Goal: Task Accomplishment & Management: Complete application form

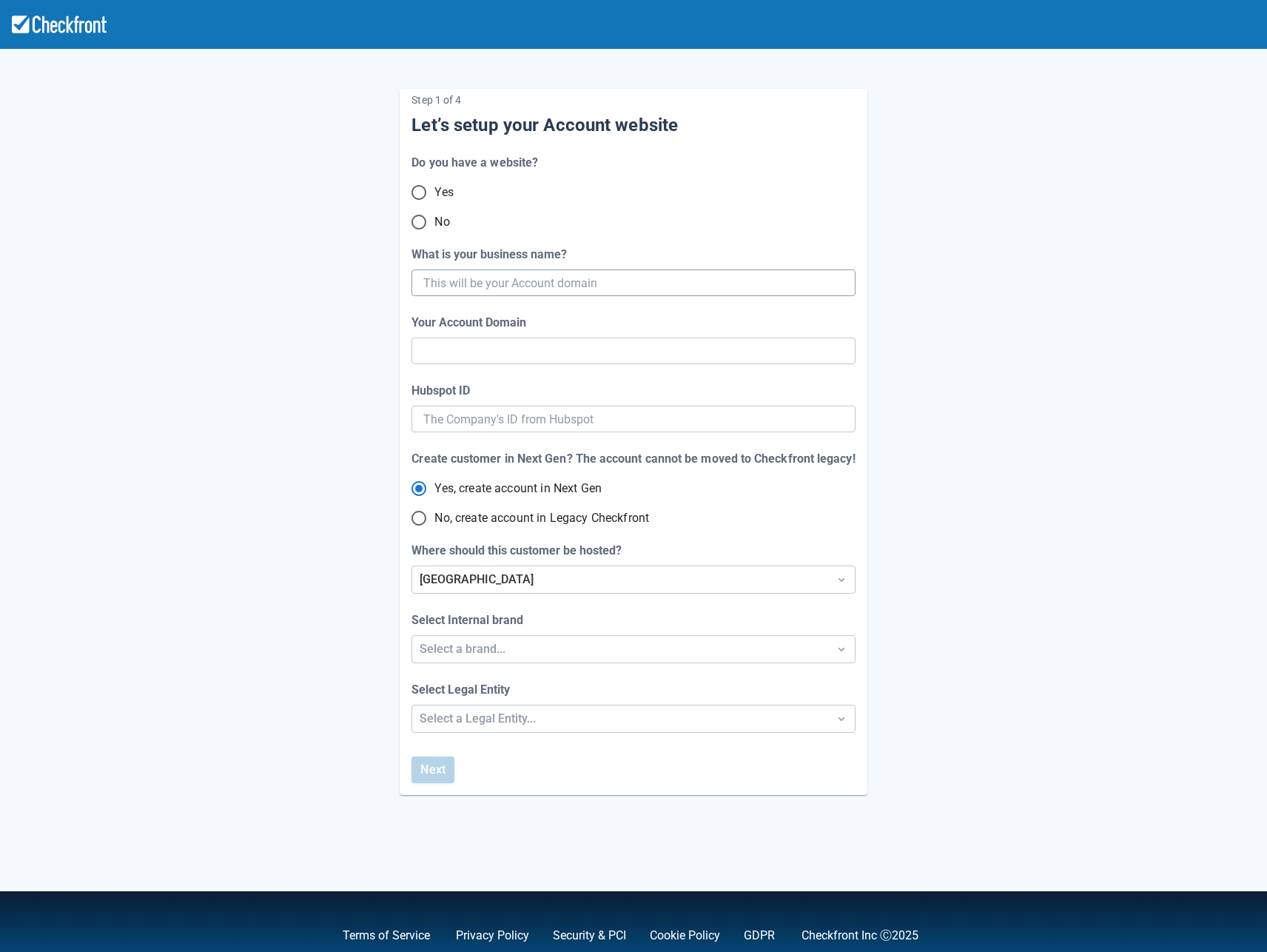
click at [443, 285] on input "What is your business name?" at bounding box center [632, 282] width 417 height 26
type input "sept"
type input "[DATE]"
type input "sept-09"
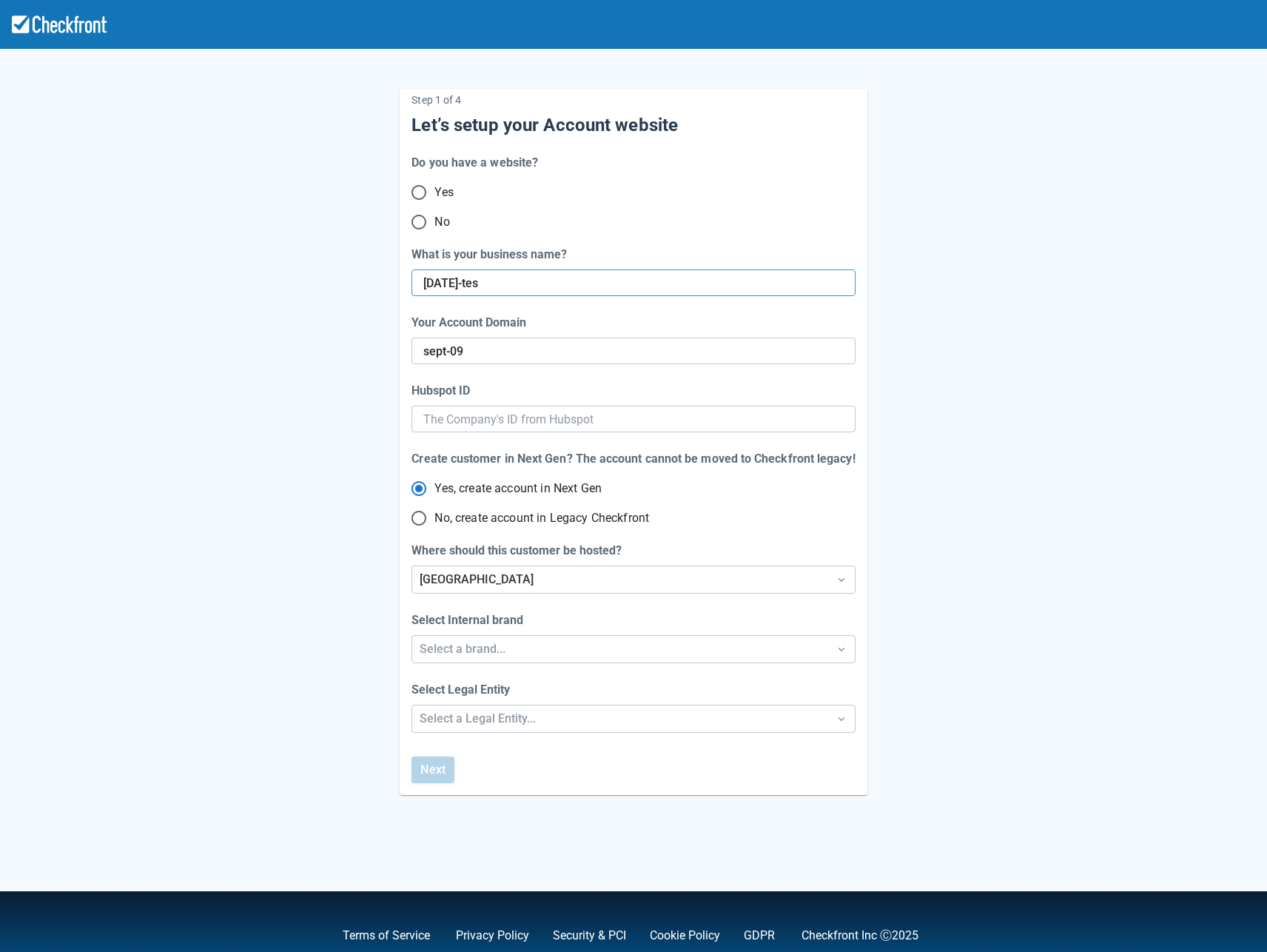
type input "[DATE]-test"
type input "sept-09-test"
click at [463, 278] on input "[DATE]-test" at bounding box center [632, 282] width 417 height 26
type input "sept09202-test"
type input "sept-09202-test"
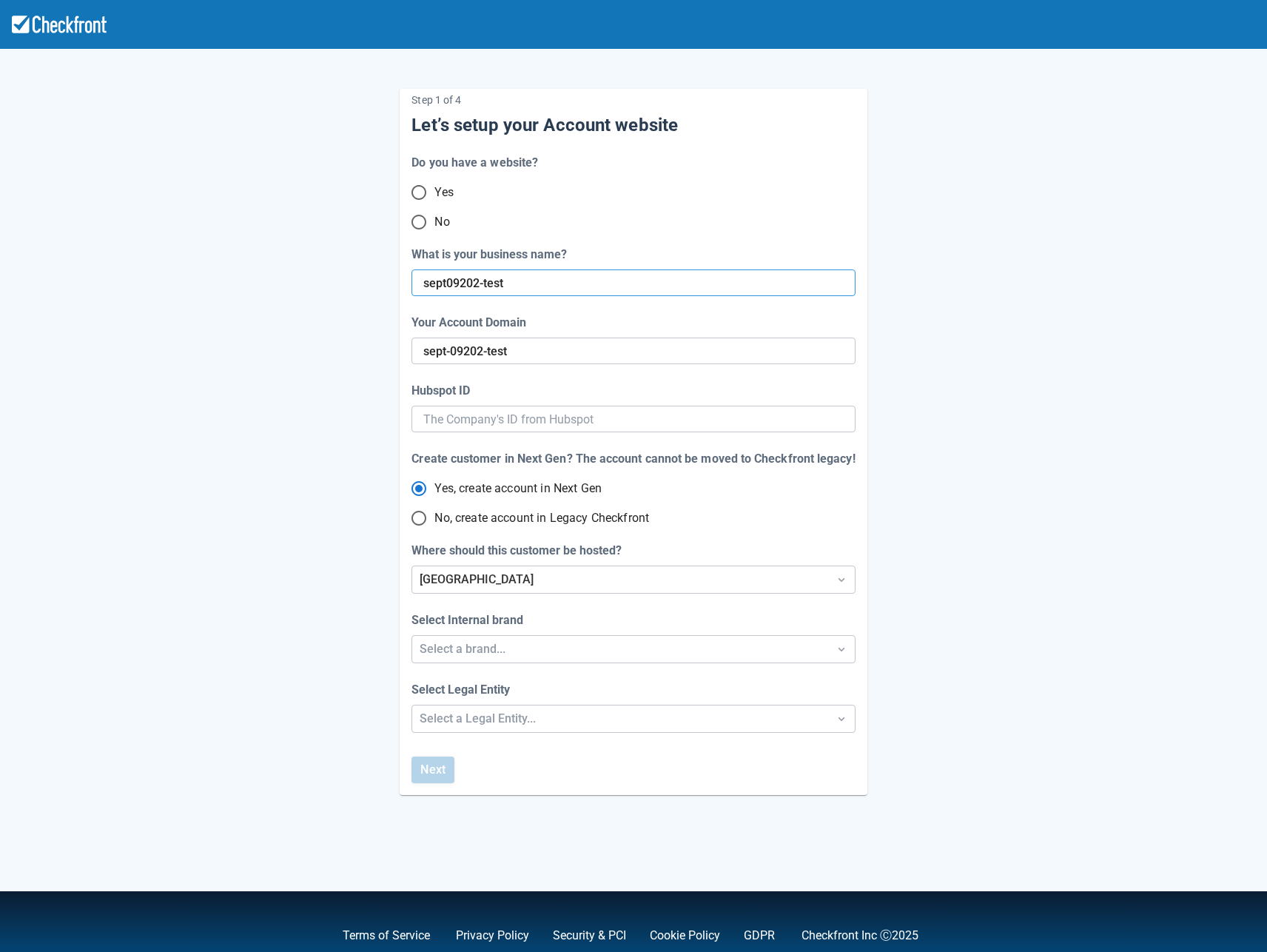
type input "sept092025-test"
type input "sept-092025-test"
type input "sept092025-test"
click at [520, 644] on div "Select a brand..." at bounding box center [620, 649] width 401 height 18
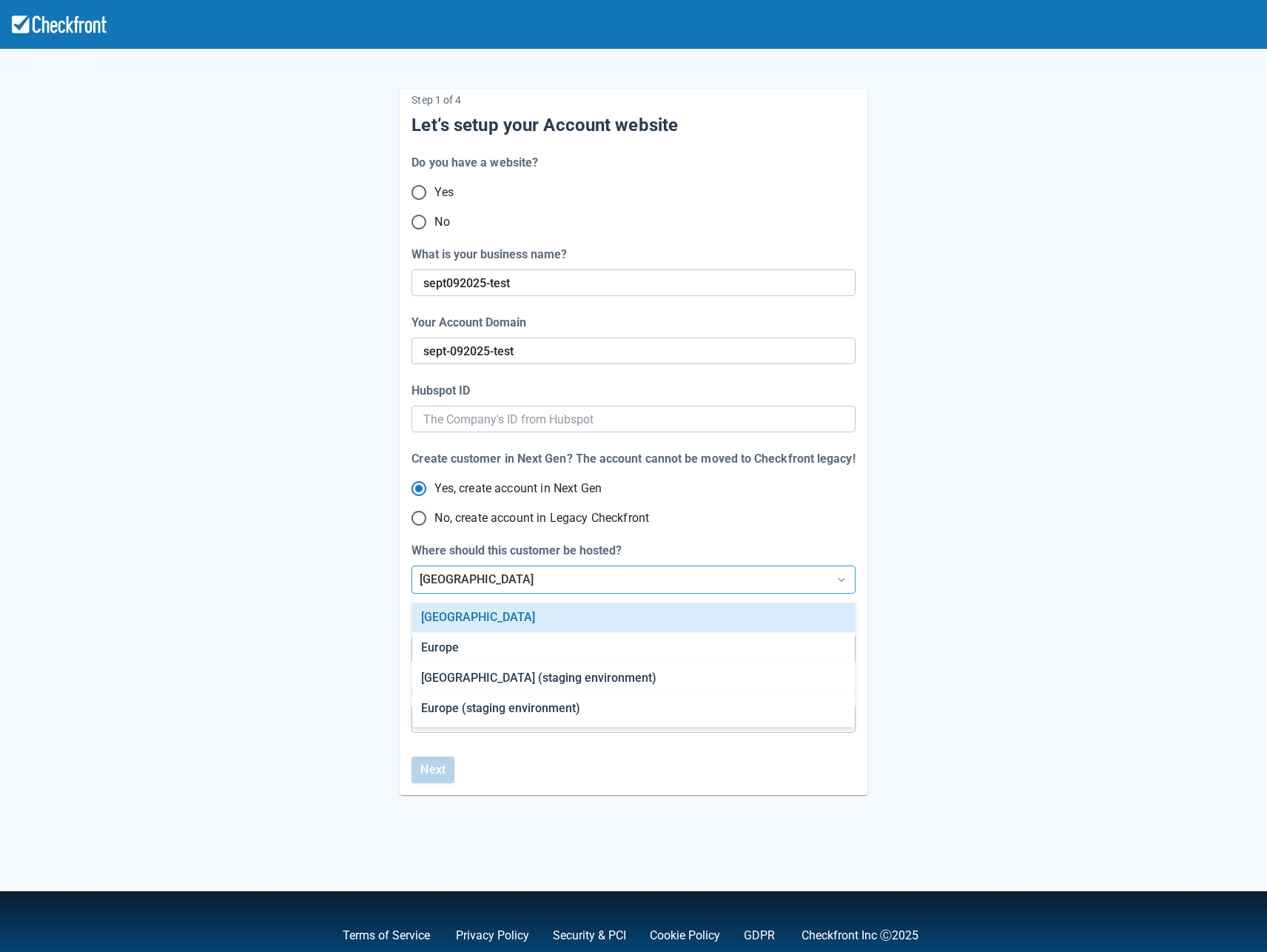
click at [516, 589] on div "[GEOGRAPHIC_DATA]" at bounding box center [620, 579] width 415 height 26
click at [316, 589] on div "Step 1 of 4 Let’s setup your Account website Do you have a website? Yes No What…" at bounding box center [633, 430] width 844 height 730
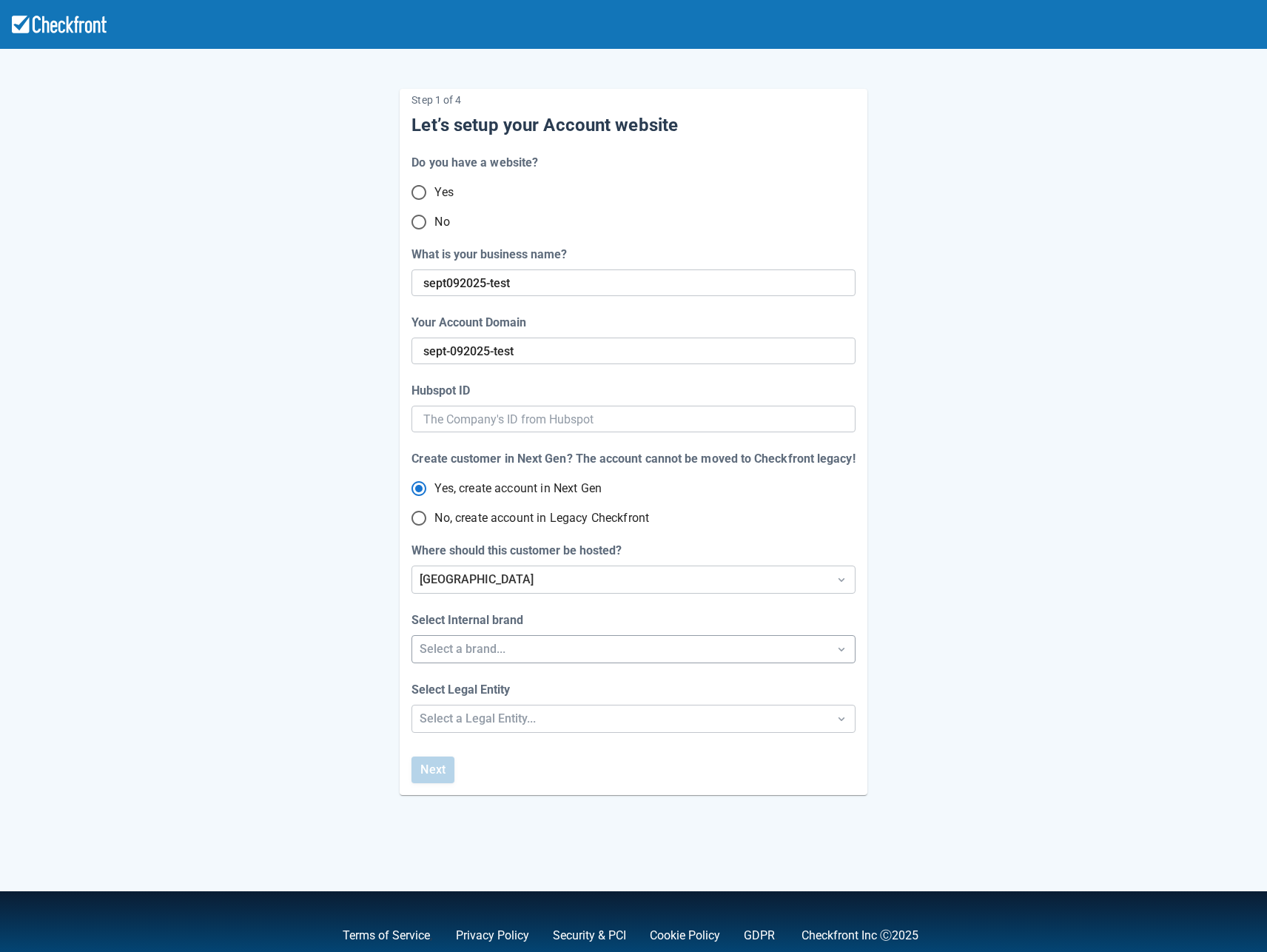
click at [515, 647] on div "Select a brand..." at bounding box center [620, 649] width 401 height 18
click at [464, 694] on div "Checkfront" at bounding box center [633, 687] width 443 height 30
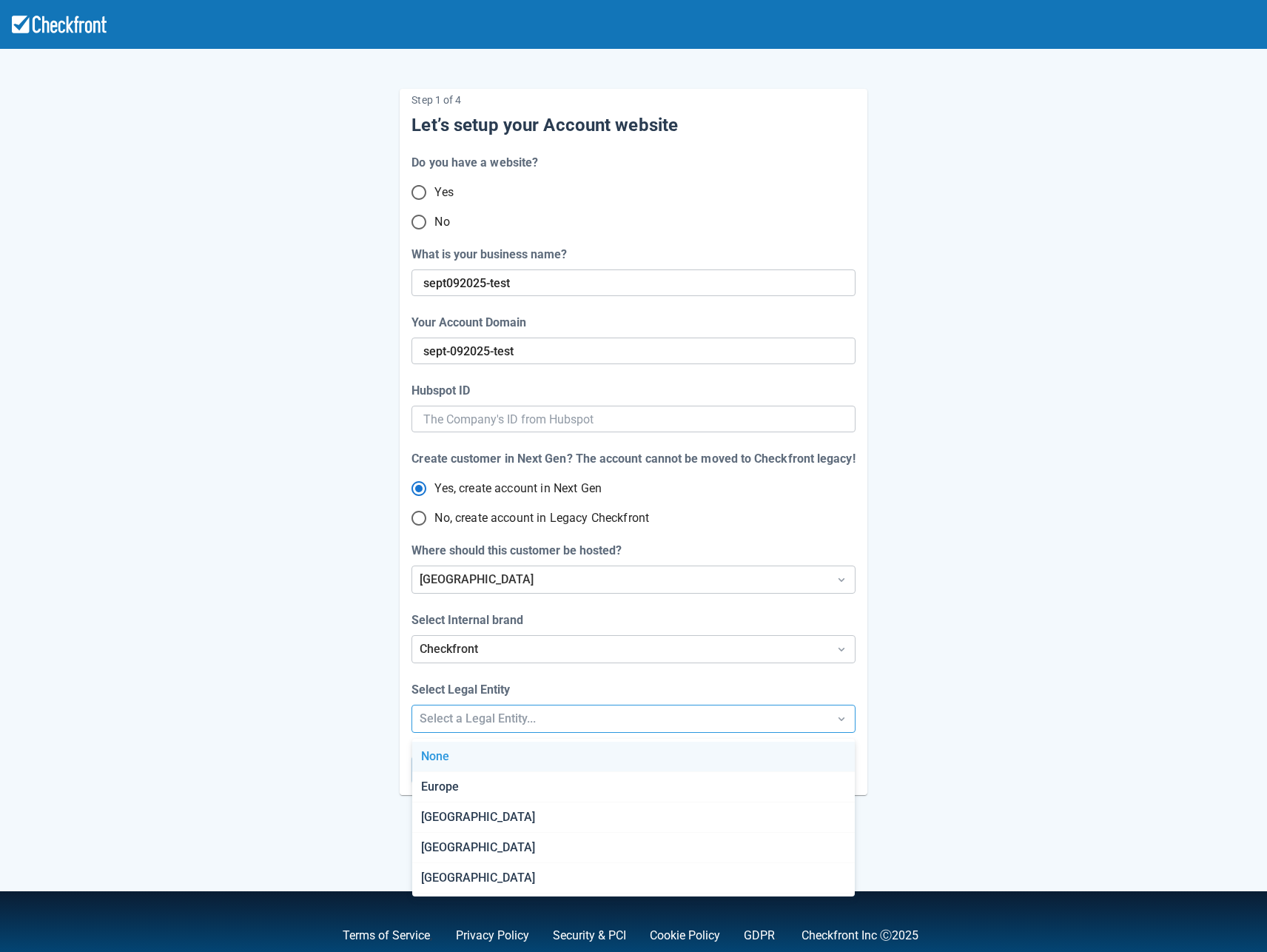
click at [460, 719] on div "Select a Legal Entity..." at bounding box center [620, 719] width 401 height 18
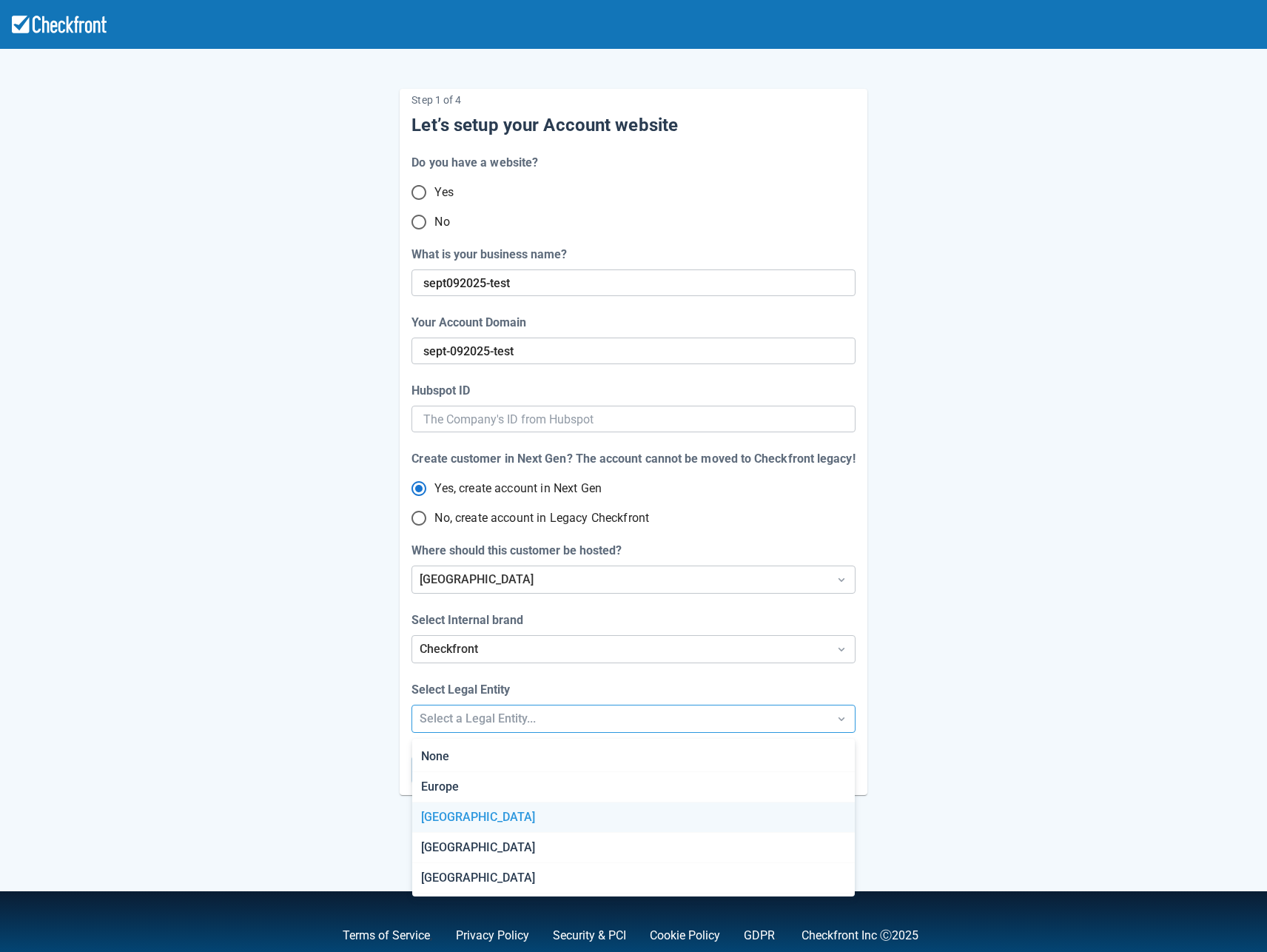
click at [486, 819] on div "[GEOGRAPHIC_DATA]" at bounding box center [633, 817] width 443 height 30
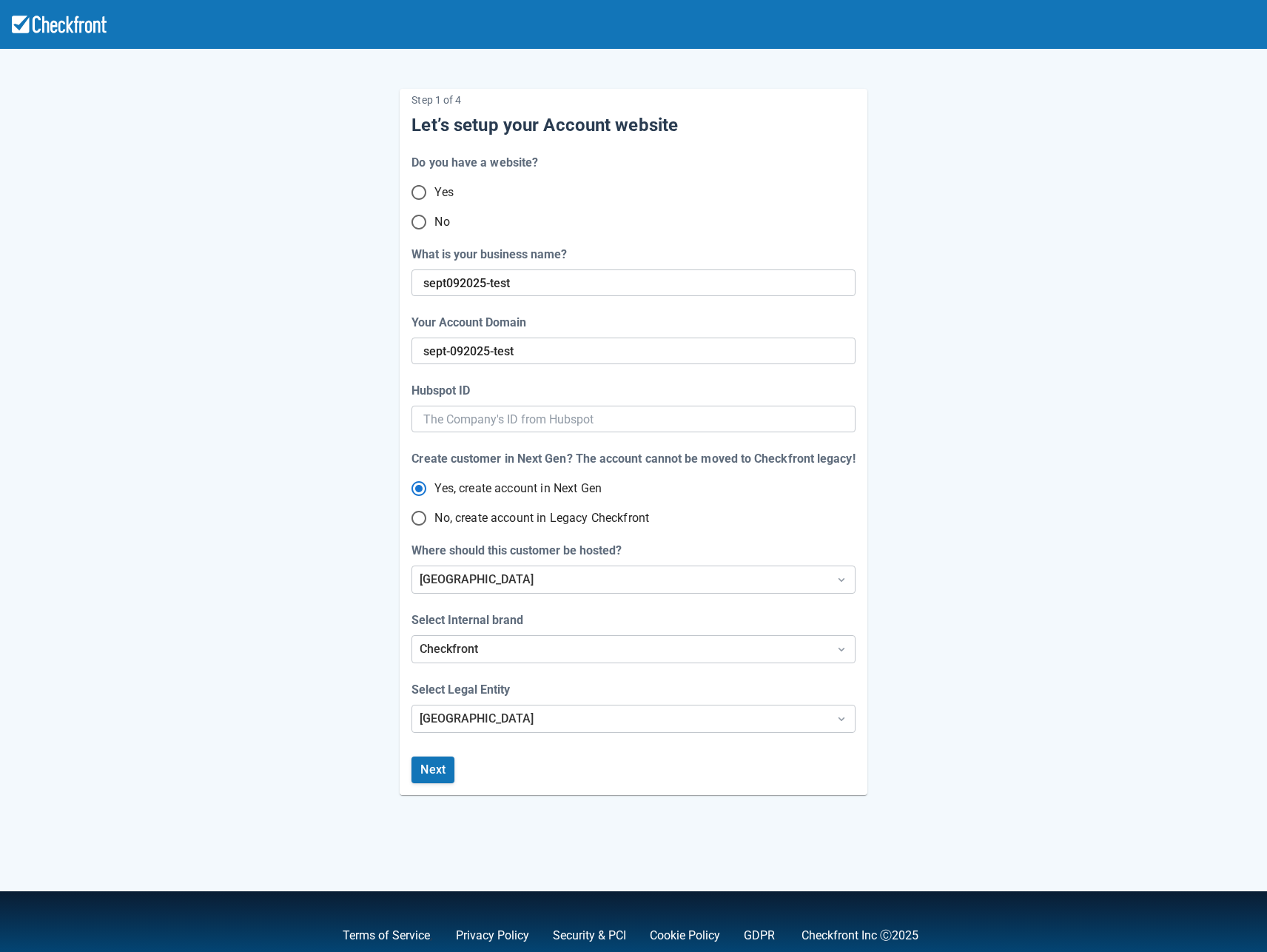
click at [298, 750] on div "Step 1 of 4 Let’s setup your Account website Do you have a website? Yes No What…" at bounding box center [633, 430] width 844 height 730
click at [423, 516] on input "No, create account in Legacy Checkfront" at bounding box center [419, 518] width 31 height 31
radio input "true"
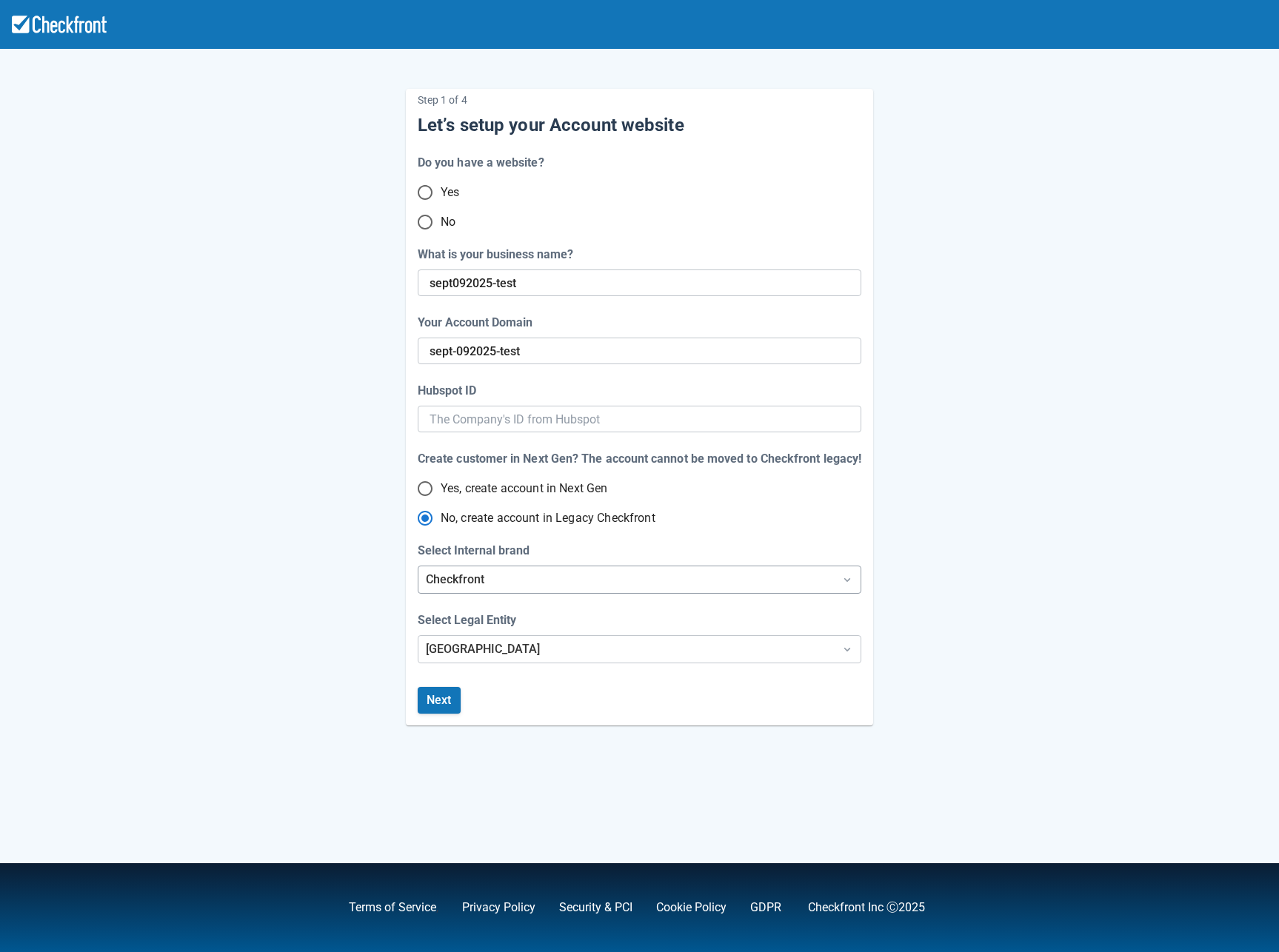
click at [500, 578] on div "Checkfront" at bounding box center [625, 579] width 401 height 18
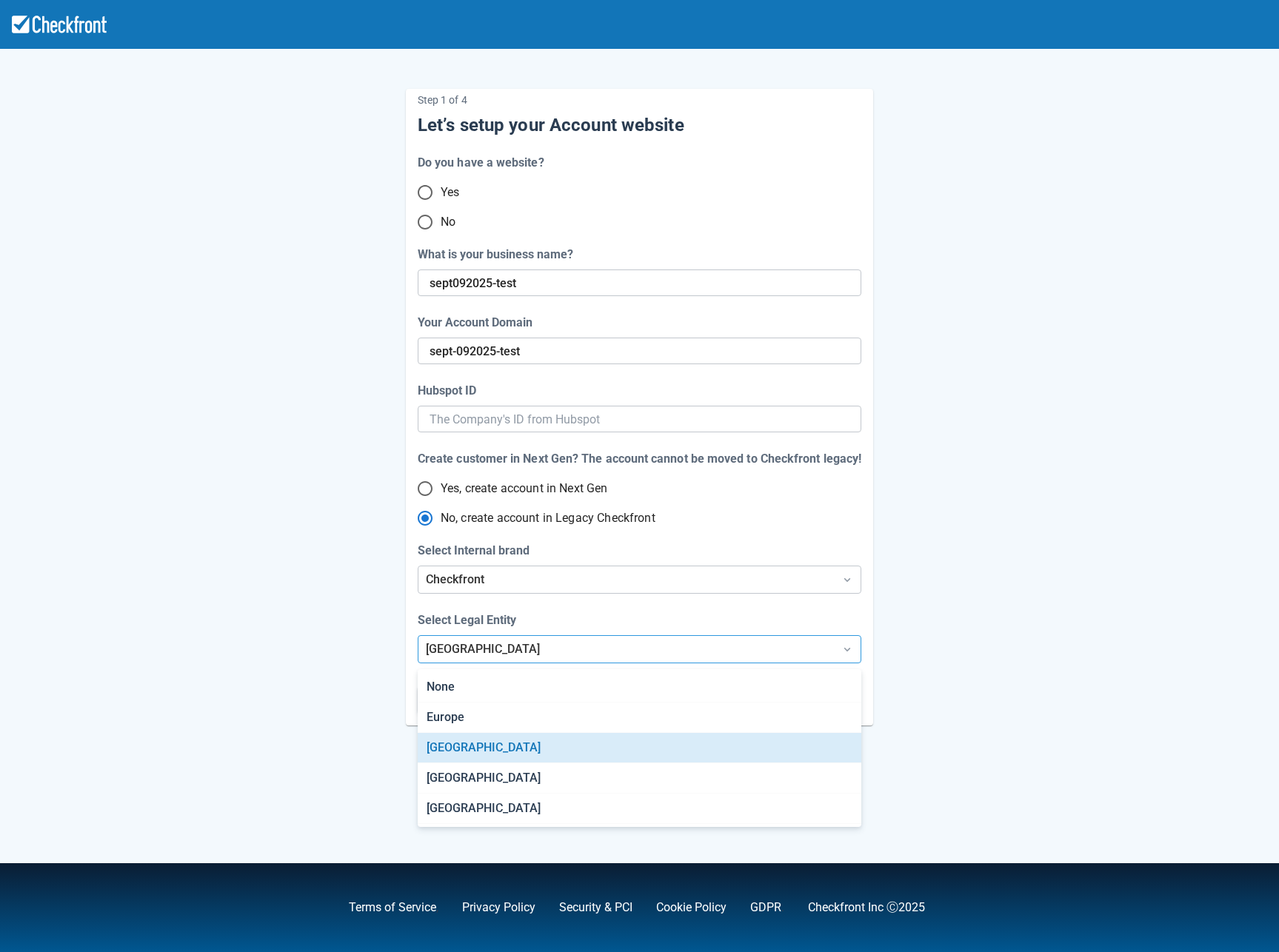
click at [526, 648] on div "[GEOGRAPHIC_DATA]" at bounding box center [625, 649] width 401 height 18
click at [527, 746] on div "[GEOGRAPHIC_DATA]" at bounding box center [639, 747] width 443 height 30
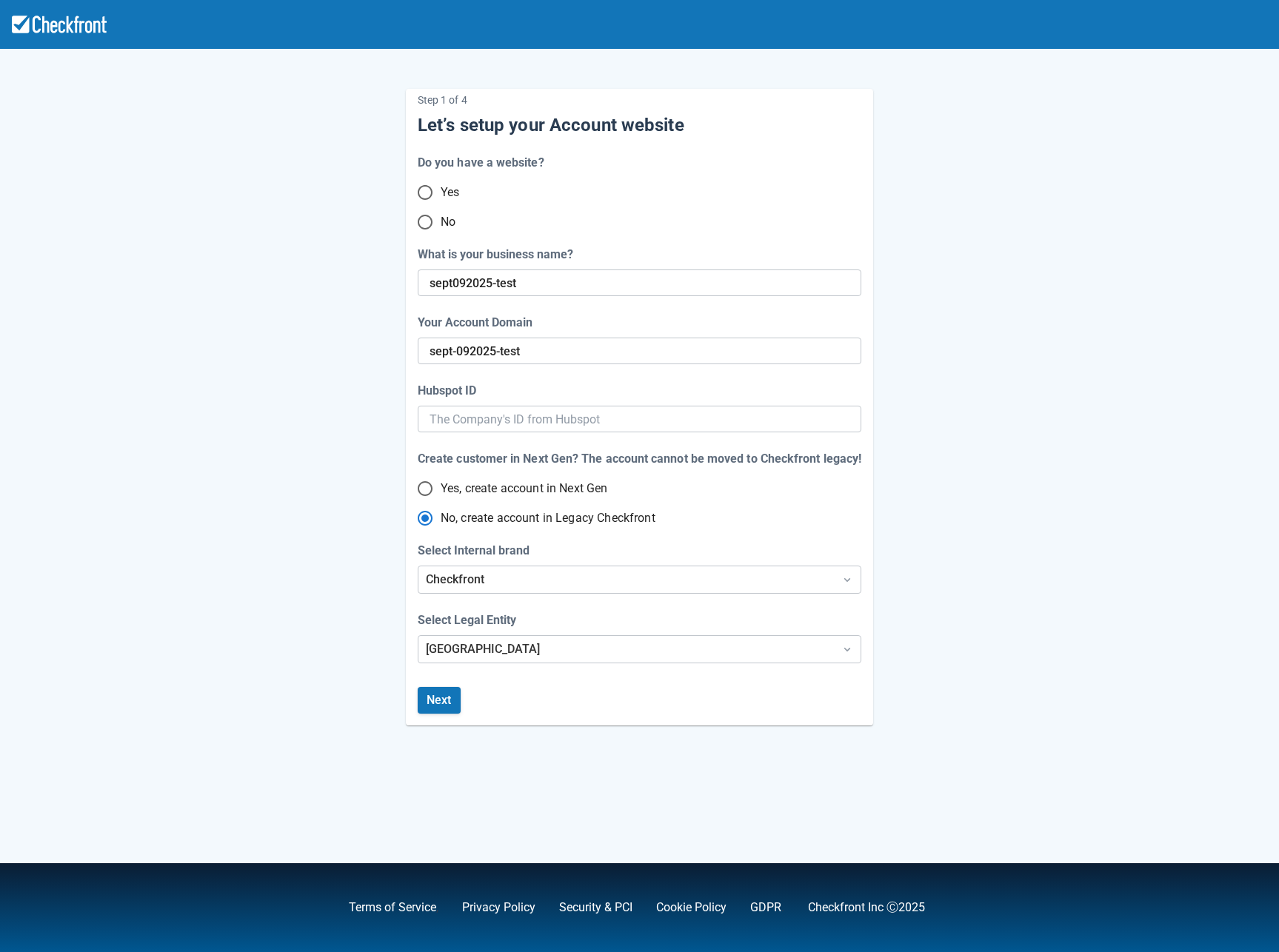
click at [274, 699] on div "Step 1 of 4 Let’s setup your Account website Do you have a website? Yes No What…" at bounding box center [640, 395] width 844 height 660
click at [438, 699] on button "Next" at bounding box center [439, 700] width 43 height 26
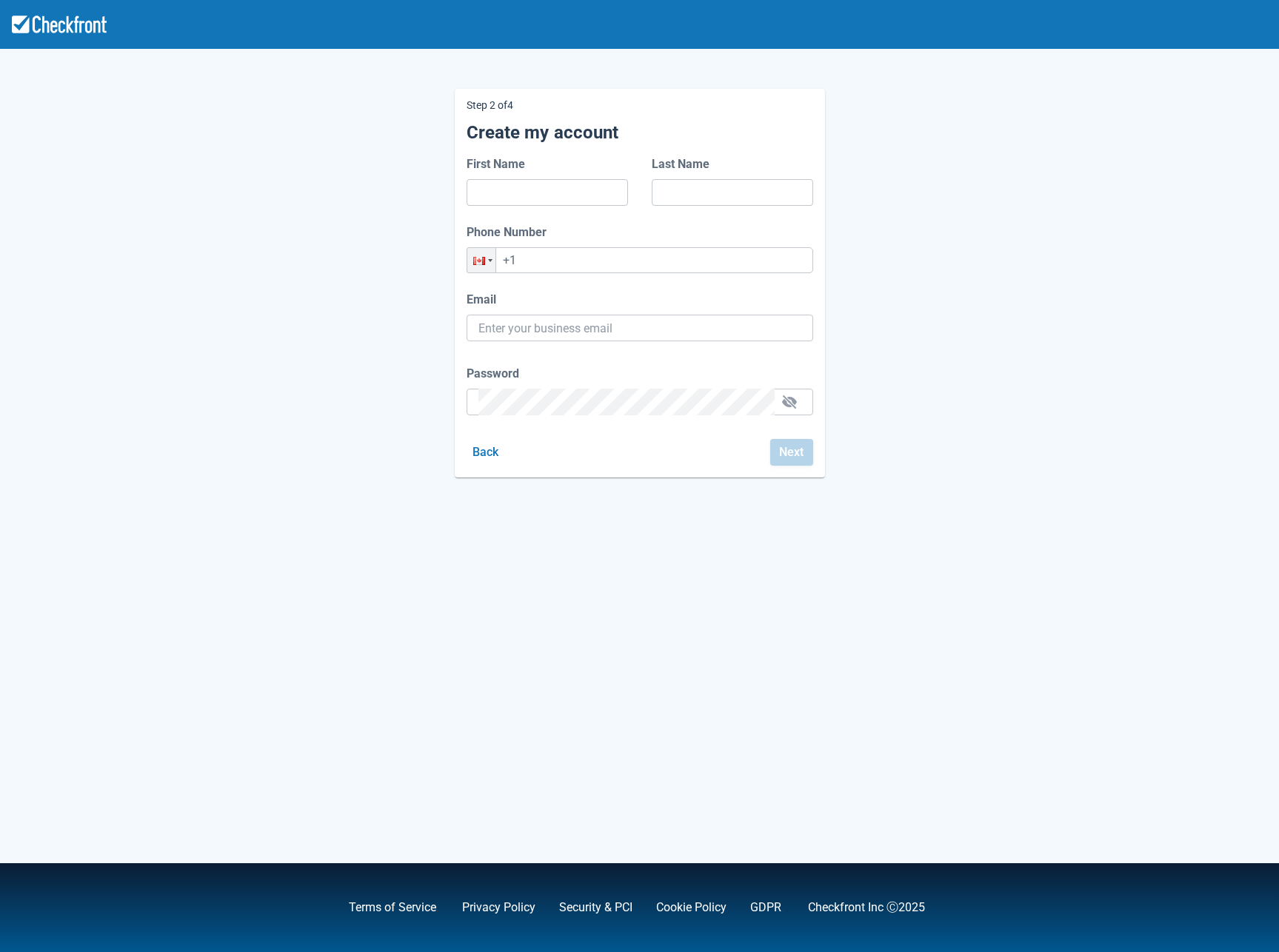
click at [507, 168] on label "First Name" at bounding box center [499, 164] width 65 height 18
click at [507, 179] on input "First Name" at bounding box center [547, 192] width 138 height 26
click at [513, 187] on input "First Name" at bounding box center [547, 192] width 138 height 26
type input "[PERSON_NAME]"
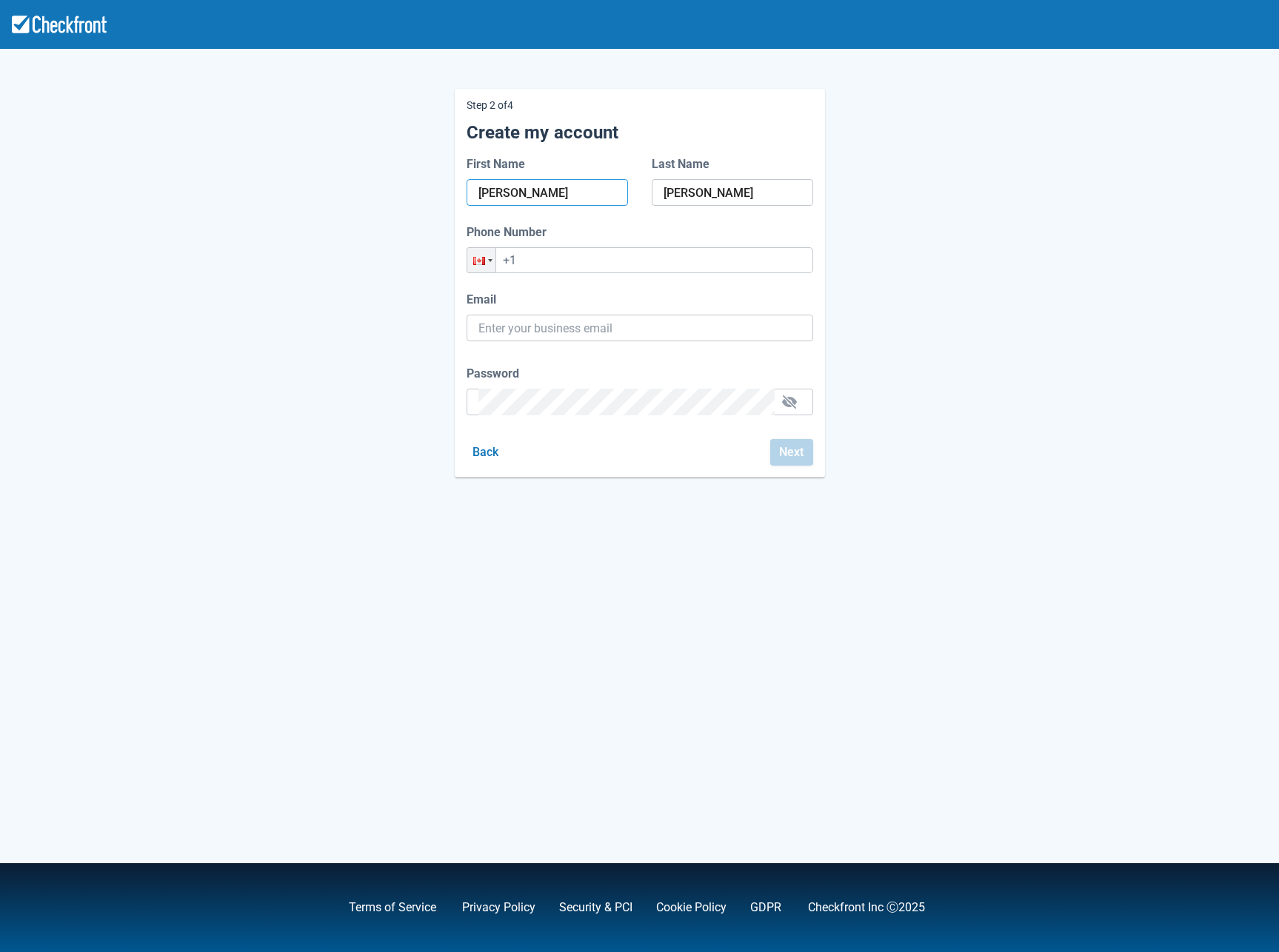
type input "[PERSON_NAME][EMAIL_ADDRESS][PERSON_NAME][DOMAIN_NAME]"
click at [650, 317] on input "[PERSON_NAME][EMAIL_ADDRESS][PERSON_NAME][DOMAIN_NAME]" at bounding box center [640, 328] width 323 height 26
click at [653, 327] on input "[PERSON_NAME][EMAIL_ADDRESS][PERSON_NAME][DOMAIN_NAME]" at bounding box center [640, 328] width 323 height 26
click at [652, 327] on input "[PERSON_NAME][EMAIL_ADDRESS][PERSON_NAME][DOMAIN_NAME]" at bounding box center [640, 328] width 323 height 26
click at [648, 324] on input "[PERSON_NAME][EMAIL_ADDRESS][PERSON_NAME][DOMAIN_NAME]" at bounding box center [640, 328] width 323 height 26
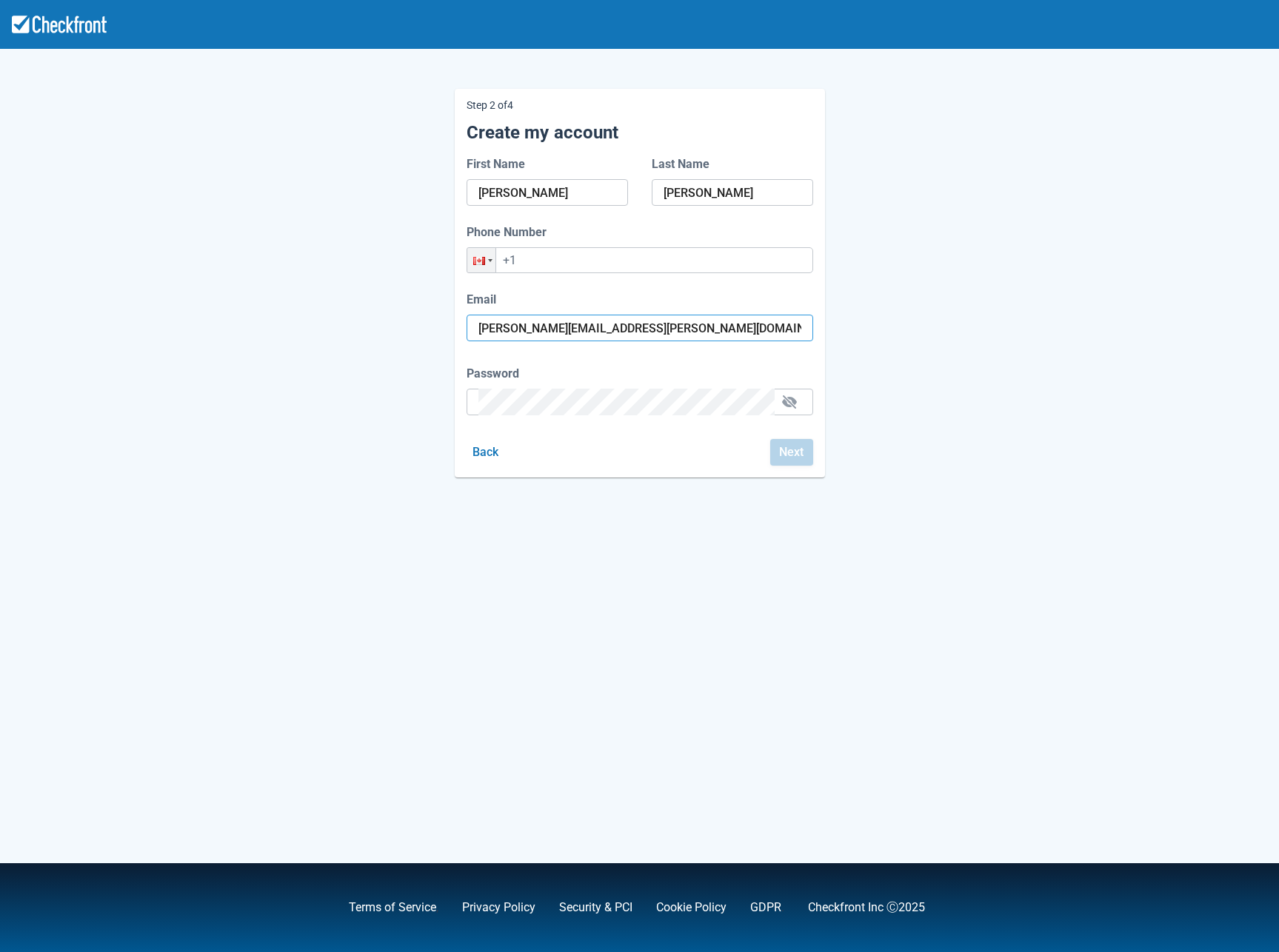
click at [648, 324] on input "[PERSON_NAME][EMAIL_ADDRESS][PERSON_NAME][DOMAIN_NAME]" at bounding box center [640, 328] width 323 height 26
paste input "[EMAIL_ADDRESS][DOMAIN_NAME]"
type input "[EMAIL_ADDRESS][DOMAIN_NAME]"
click at [306, 408] on div "Step 2 of 4 Create my account First Name [PERSON_NAME] Last Name [PERSON_NAME] …" at bounding box center [640, 271] width 844 height 412
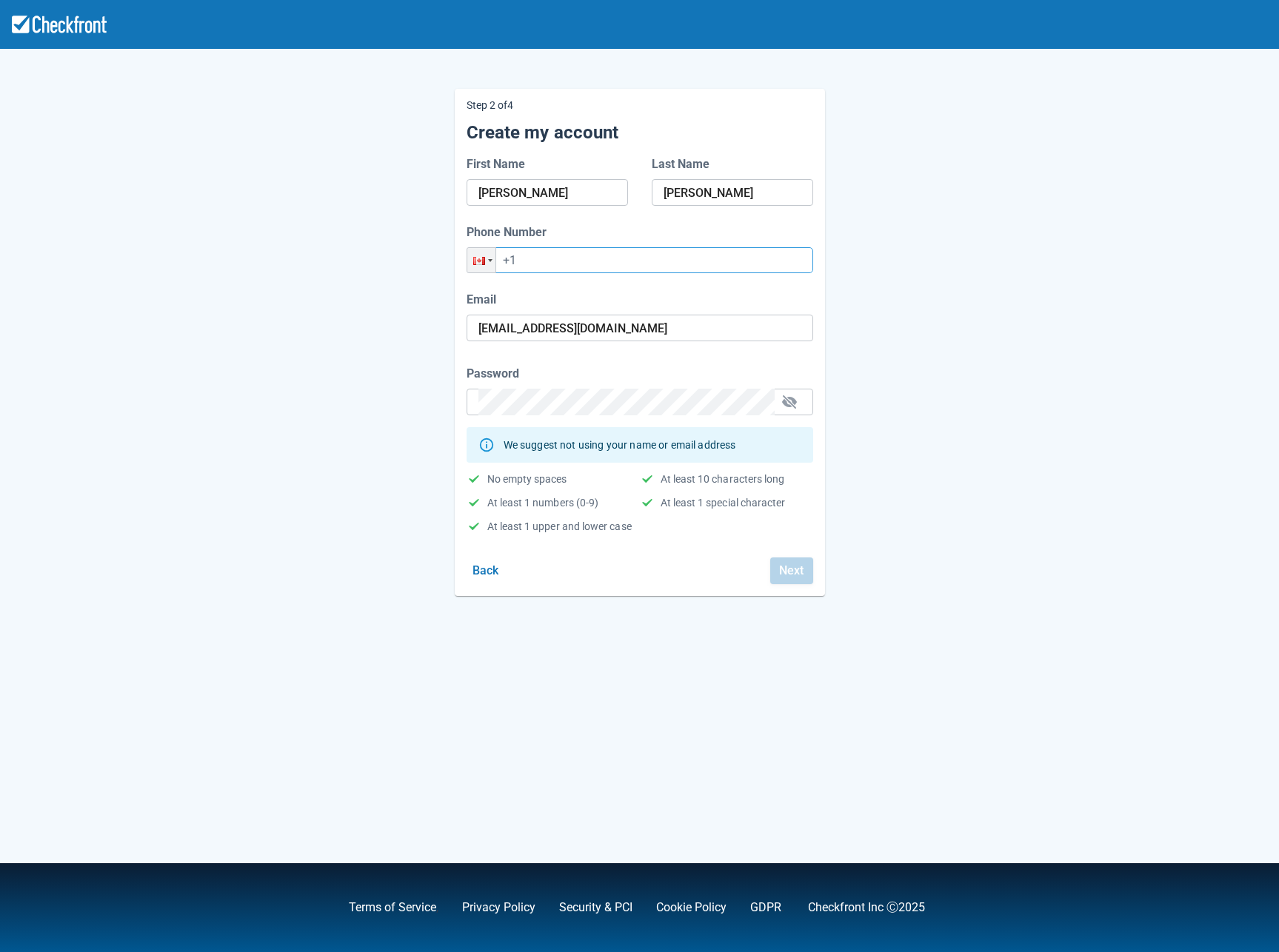
click at [536, 266] on input "+1" at bounding box center [640, 260] width 346 height 26
type input "[PHONE_NUMBER]"
click at [794, 404] on button "button" at bounding box center [789, 402] width 23 height 23
click at [794, 571] on button "Next" at bounding box center [791, 571] width 43 height 26
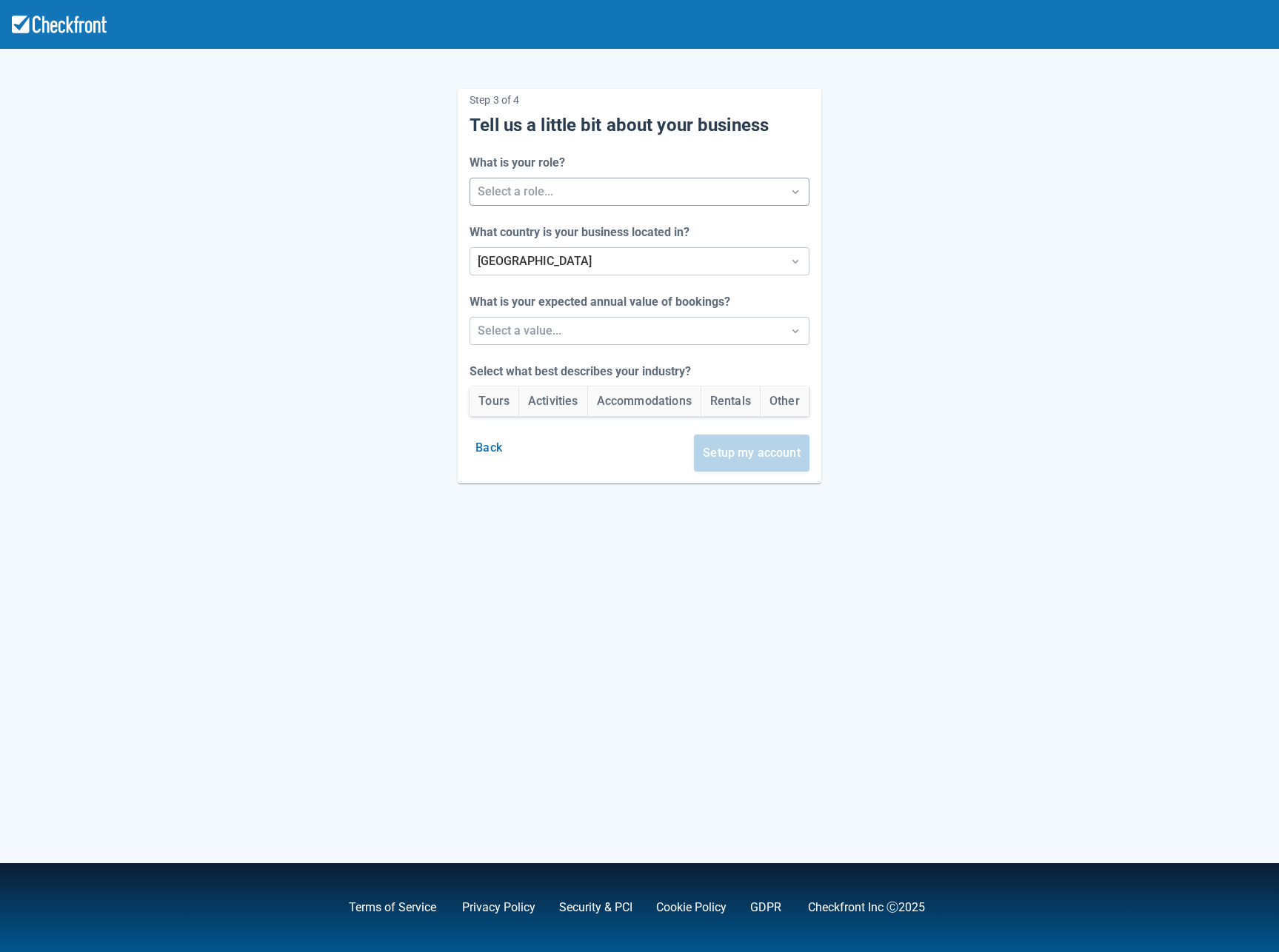
click at [512, 205] on div "Select a role..." at bounding box center [639, 191] width 340 height 28
click at [492, 266] on div "Staff" at bounding box center [640, 260] width 346 height 30
click at [574, 334] on div at bounding box center [626, 331] width 297 height 21
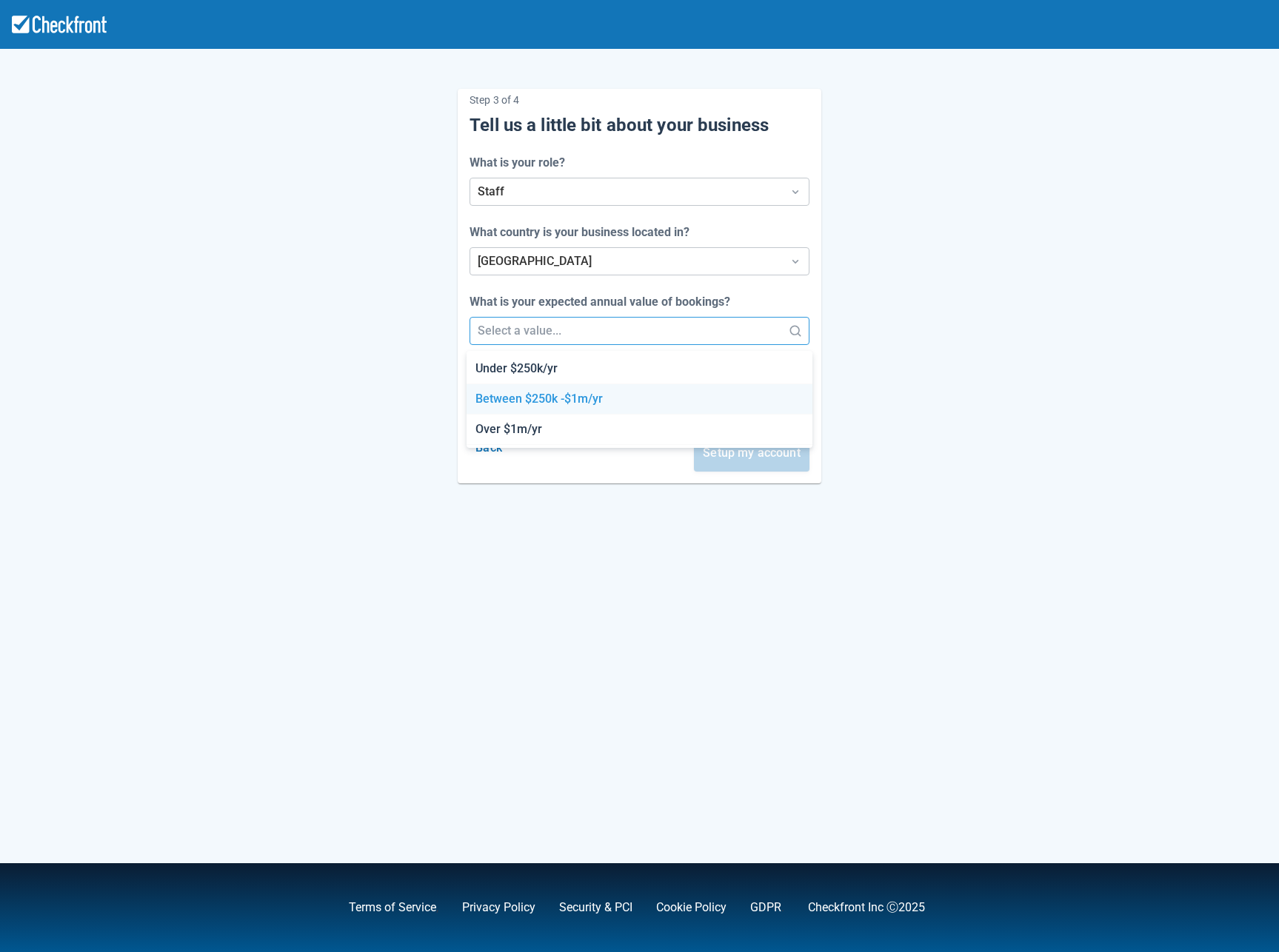
drag, startPoint x: 545, startPoint y: 401, endPoint x: 441, endPoint y: 405, distance: 104.1
click at [545, 401] on div "Between $250k -$1m/yr" at bounding box center [640, 399] width 346 height 30
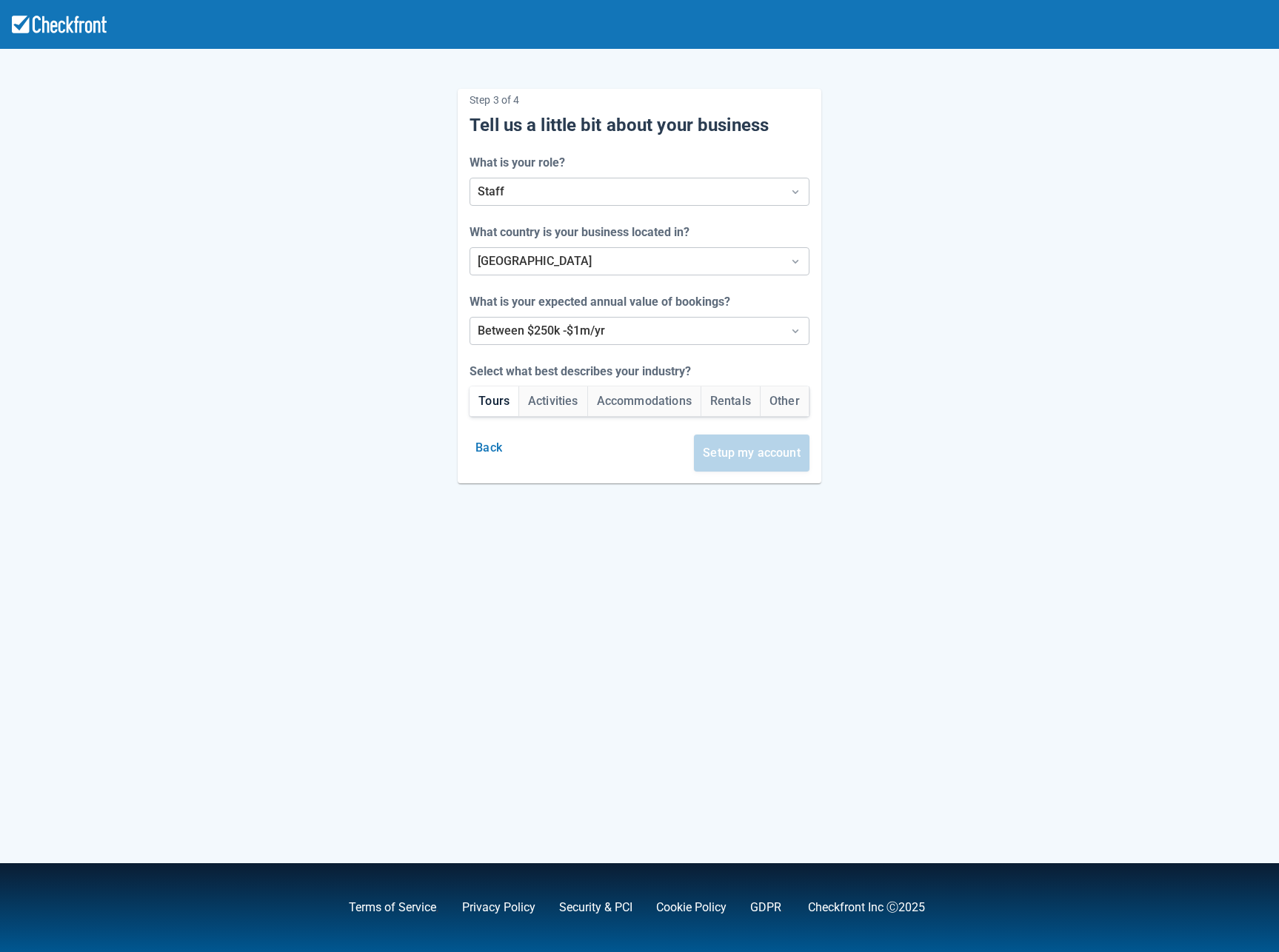
drag, startPoint x: 493, startPoint y: 401, endPoint x: 700, endPoint y: 422, distance: 208.1
click at [494, 401] on button "Tours" at bounding box center [493, 401] width 49 height 30
click at [757, 453] on button "Setup my account" at bounding box center [752, 453] width 115 height 37
